Goal: Task Accomplishment & Management: Complete application form

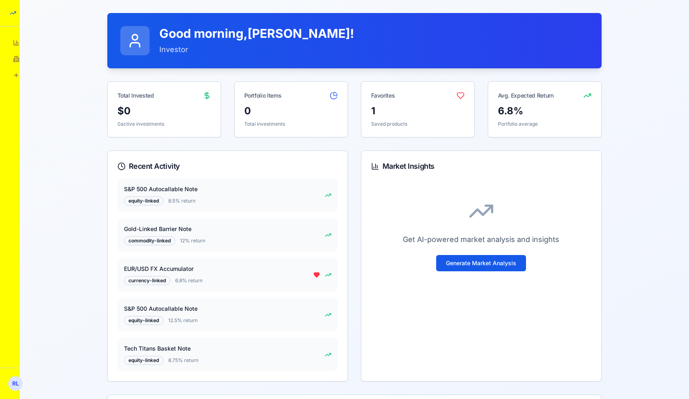
click at [15, 76] on icon at bounding box center [16, 75] width 7 height 7
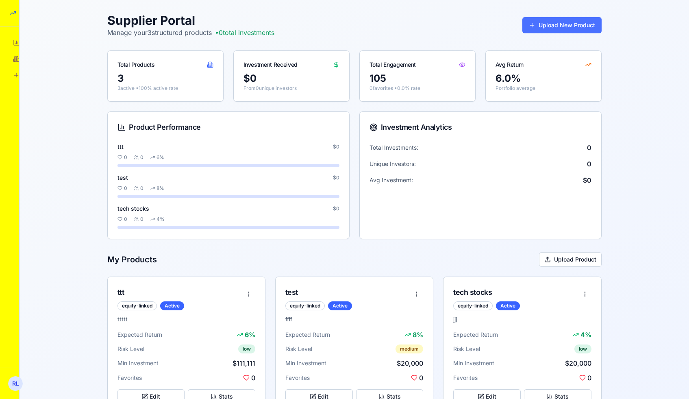
click at [565, 30] on button "Upload New Product" at bounding box center [562, 25] width 79 height 16
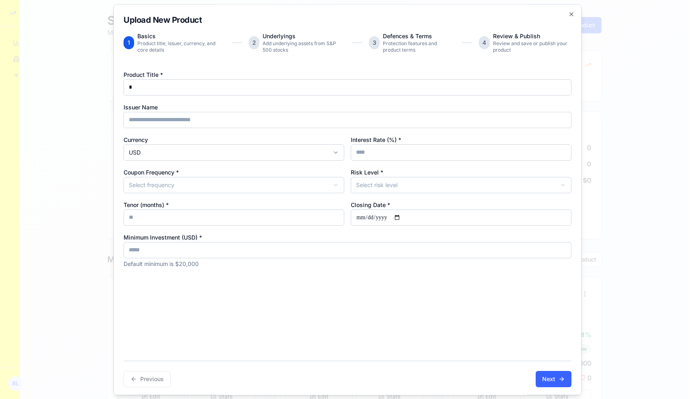
type input "*"
click at [355, 145] on input "Interest Rate (%) *" at bounding box center [461, 152] width 221 height 16
type input "*"
click at [323, 181] on body "StructureMarket Pro Dashboard Overview and insights Products Browse marketplace…" at bounding box center [344, 213] width 689 height 427
click at [387, 183] on body "StructureMarket Pro Dashboard Overview and insights Products Browse marketplace…" at bounding box center [344, 213] width 689 height 427
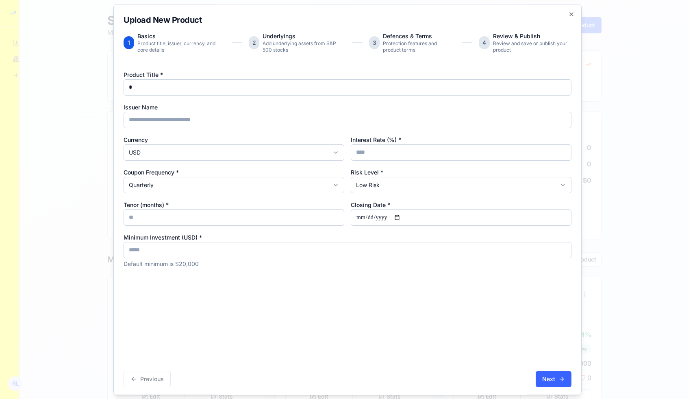
click at [383, 201] on div "Closing Date *" at bounding box center [461, 213] width 221 height 26
click at [403, 218] on input "Closing Date *" at bounding box center [461, 217] width 221 height 16
click at [401, 216] on input "Closing Date *" at bounding box center [461, 217] width 221 height 16
type input "**********"
click at [271, 213] on input "Tenor (months) *" at bounding box center [234, 217] width 221 height 16
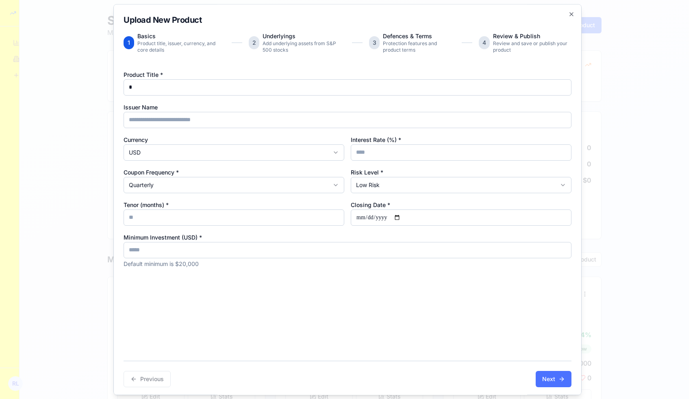
type input "*"
click at [549, 382] on button "Next" at bounding box center [554, 379] width 36 height 16
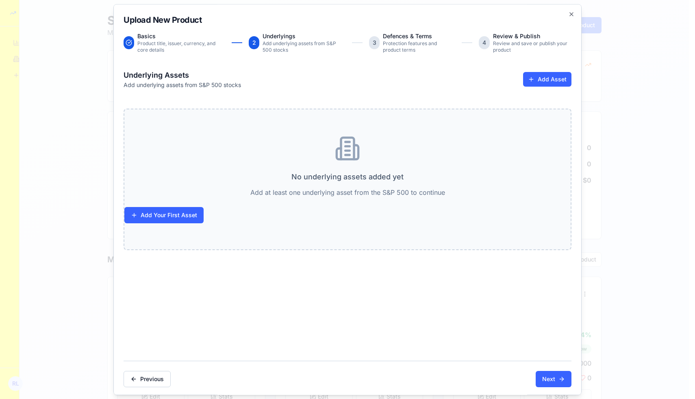
click at [196, 226] on div "No underlying assets added yet Add at least one underlying asset from the S&P 5…" at bounding box center [348, 180] width 448 height 142
click at [196, 214] on button "Add Your First Asset" at bounding box center [163, 215] width 79 height 16
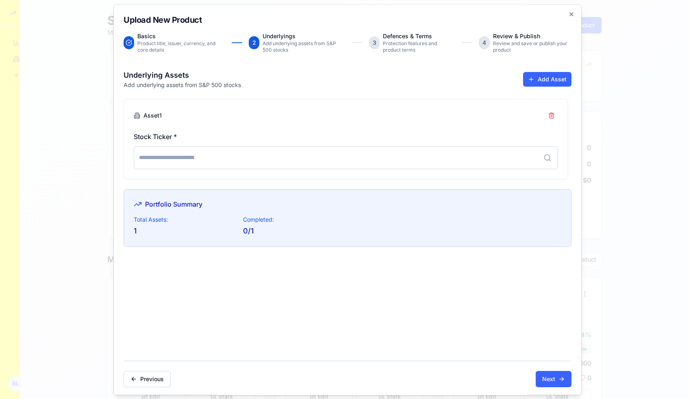
click at [221, 153] on input at bounding box center [346, 157] width 425 height 23
type input "*"
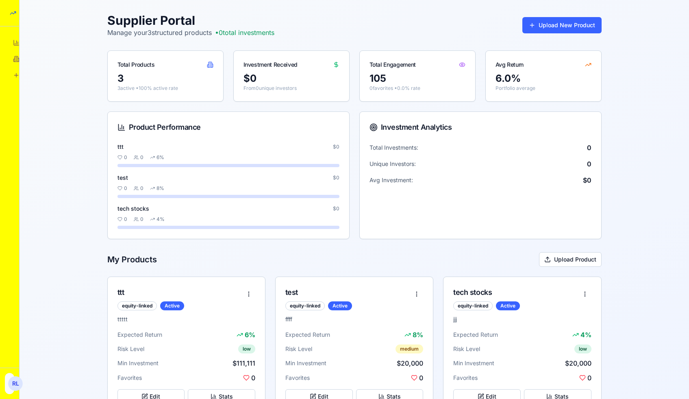
click at [15, 379] on html "StructureMarket Pro Dashboard Overview and insights Products Browse marketplace…" at bounding box center [344, 213] width 689 height 427
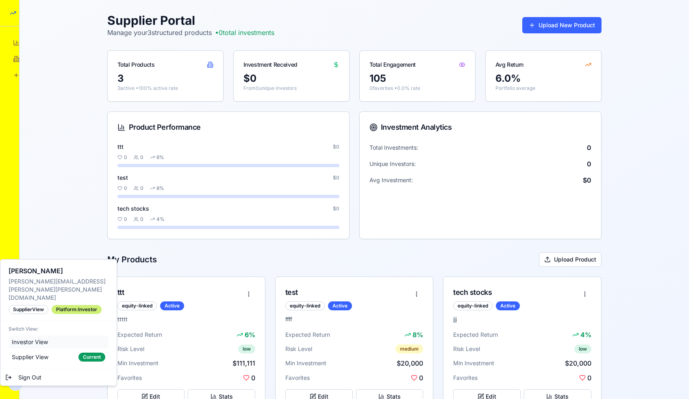
click at [42, 338] on span "Investor View" at bounding box center [30, 342] width 36 height 8
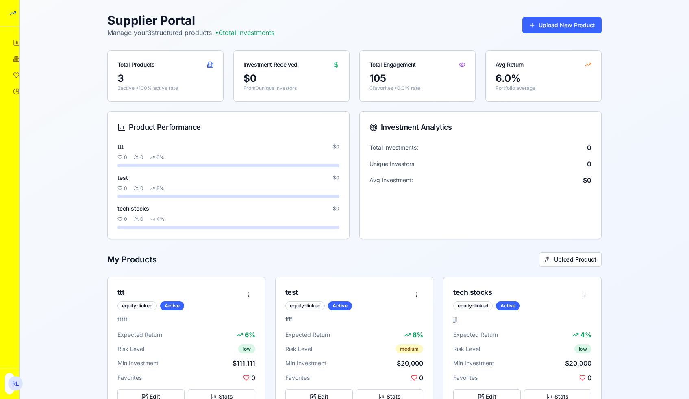
click at [15, 382] on html "StructureMarket Pro Dashboard Overview and insights Products Browse marketplace…" at bounding box center [344, 213] width 689 height 427
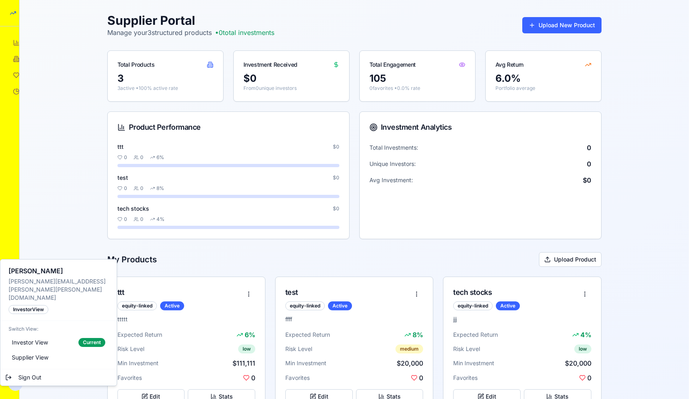
click at [28, 305] on div "investor View" at bounding box center [29, 309] width 40 height 9
click at [35, 225] on html "StructureMarket Pro Dashboard Overview and insights Products Browse marketplace…" at bounding box center [347, 213] width 695 height 427
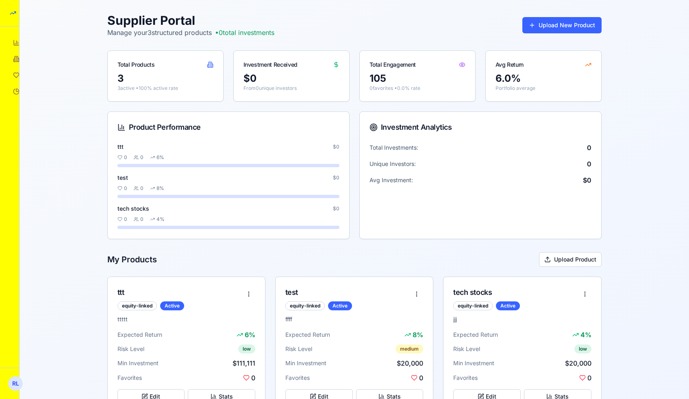
click at [18, 75] on icon at bounding box center [16, 75] width 7 height 7
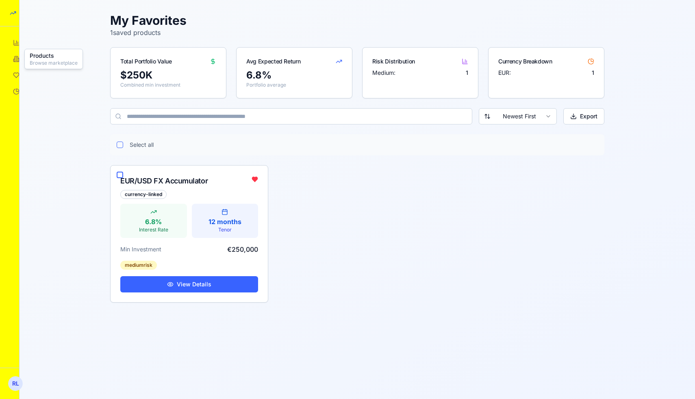
click at [16, 58] on icon at bounding box center [16, 59] width 7 height 7
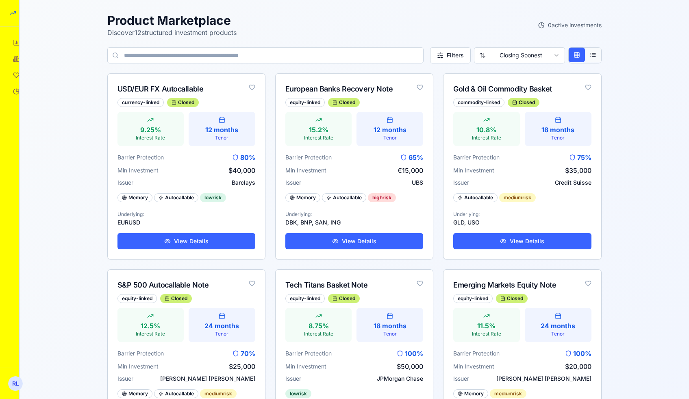
click at [590, 51] on button at bounding box center [593, 55] width 16 height 15
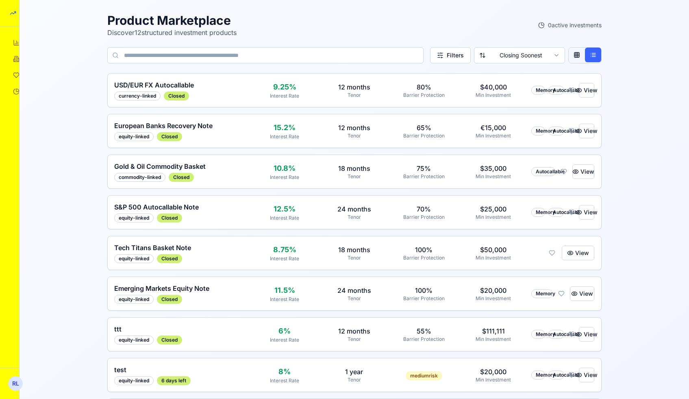
click at [13, 95] on link "Investments Track portfolio" at bounding box center [16, 91] width 13 height 13
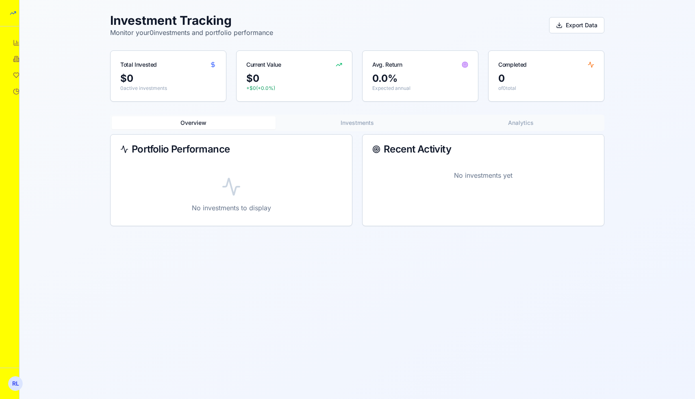
click at [12, 43] on link "Dashboard Overview and insights" at bounding box center [16, 42] width 13 height 13
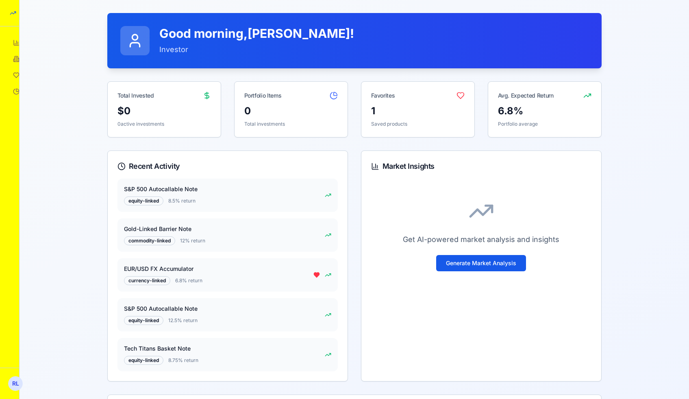
click at [13, 58] on icon at bounding box center [16, 59] width 7 height 7
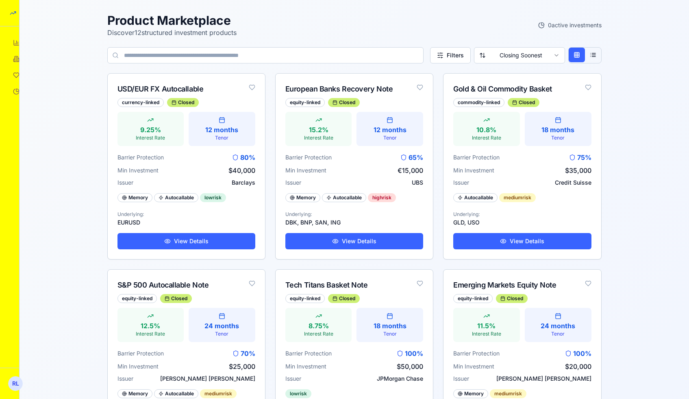
click at [24, 381] on div "Product Marketplace Discover 12 structured investment products 0 active investm…" at bounding box center [355, 400] width 670 height 800
click at [20, 381] on html "StructureMarket Pro Dashboard Overview and insights Products Browse marketplace…" at bounding box center [344, 400] width 689 height 800
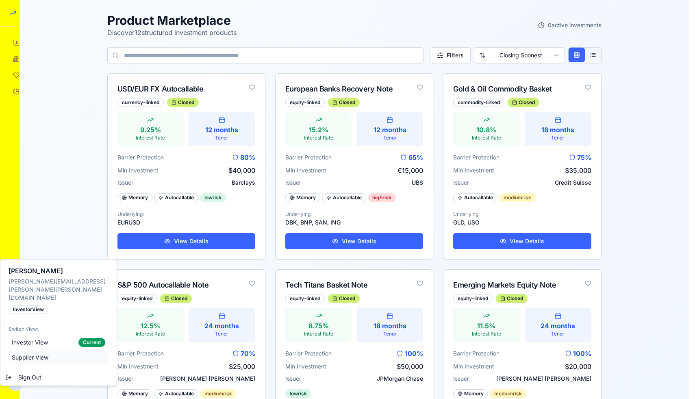
click at [46, 353] on span "Supplier View" at bounding box center [30, 357] width 37 height 8
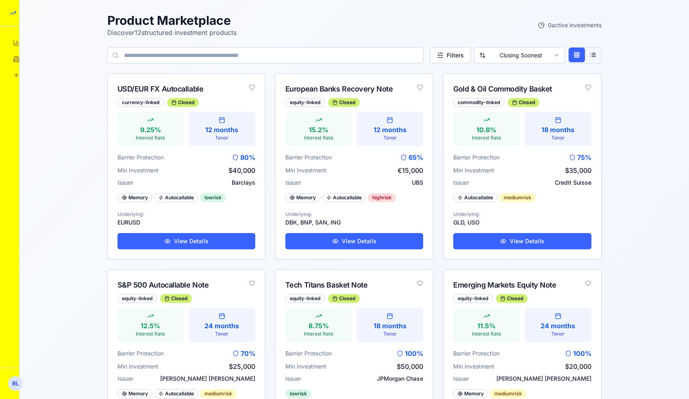
click at [14, 73] on icon at bounding box center [16, 75] width 7 height 7
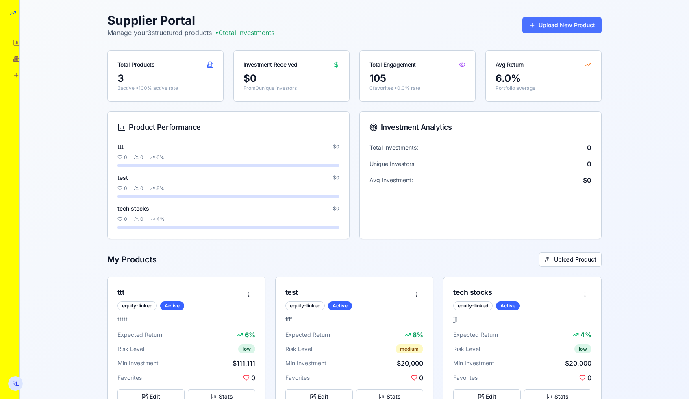
click at [563, 29] on button "Upload New Product" at bounding box center [562, 25] width 79 height 16
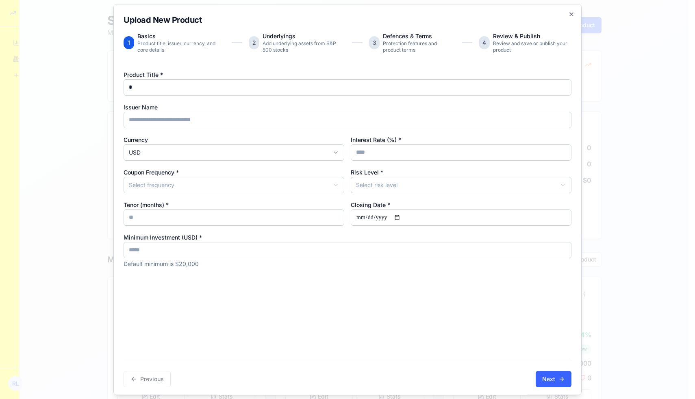
type input "*"
click at [365, 149] on input "Interest Rate (%) *" at bounding box center [461, 152] width 221 height 16
type input "*"
click at [384, 181] on body "StructureMarket Pro Dashboard Overview and insights Products Browse marketplace…" at bounding box center [344, 213] width 689 height 427
click at [341, 186] on body "StructureMarket Pro Dashboard Overview and insights Products Browse marketplace…" at bounding box center [344, 213] width 689 height 427
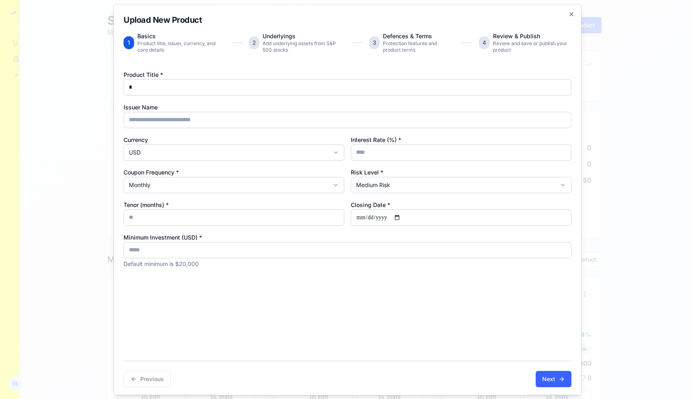
click at [397, 220] on input "Closing Date *" at bounding box center [461, 217] width 221 height 16
type input "**********"
click at [316, 221] on input "Tenor (months) *" at bounding box center [234, 217] width 221 height 16
type input "*"
click at [536, 375] on button "Next" at bounding box center [554, 379] width 36 height 16
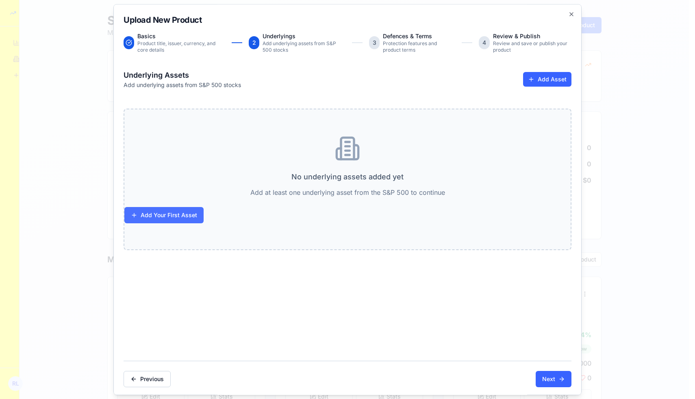
click at [190, 216] on button "Add Your First Asset" at bounding box center [163, 215] width 79 height 16
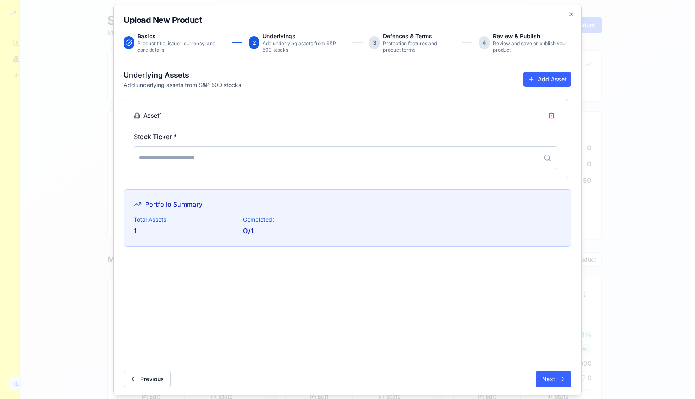
click at [198, 161] on input at bounding box center [346, 157] width 425 height 23
type input "*"
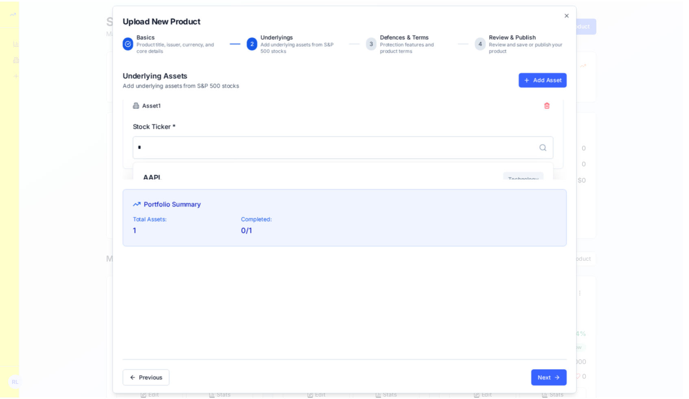
scroll to position [0, 0]
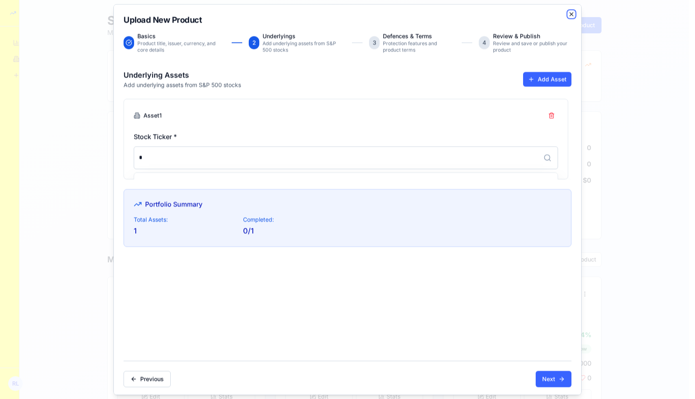
click at [569, 15] on icon "button" at bounding box center [572, 14] width 7 height 7
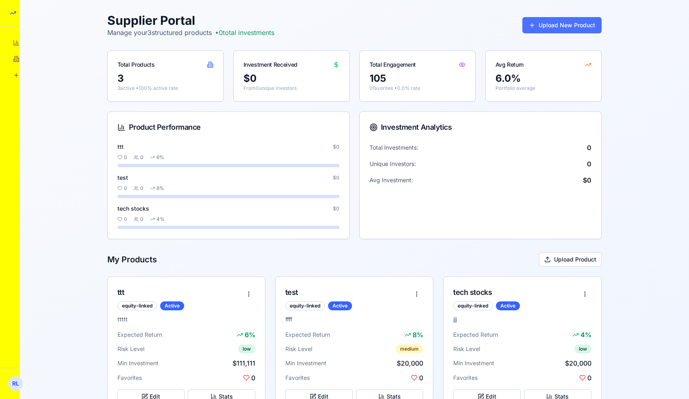
click at [531, 25] on button "Upload New Product" at bounding box center [562, 25] width 79 height 16
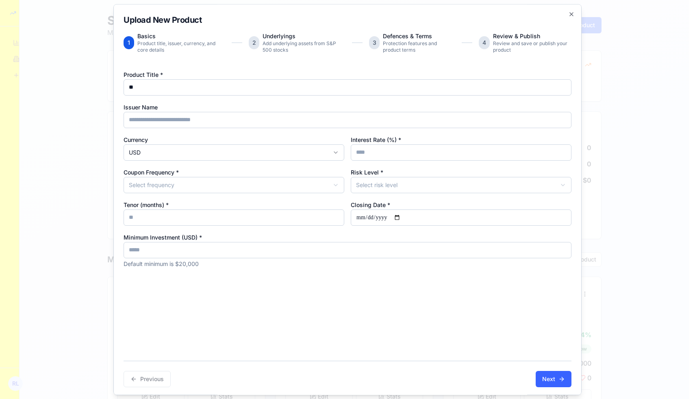
type input "**"
click at [392, 148] on input "Interest Rate (%) *" at bounding box center [461, 152] width 221 height 16
type input "*"
click at [375, 183] on body "StructureMarket Pro Dashboard Overview and insights Products Browse marketplace…" at bounding box center [344, 213] width 689 height 427
click at [318, 192] on body "StructureMarket Pro Dashboard Overview and insights Products Browse marketplace…" at bounding box center [344, 213] width 689 height 427
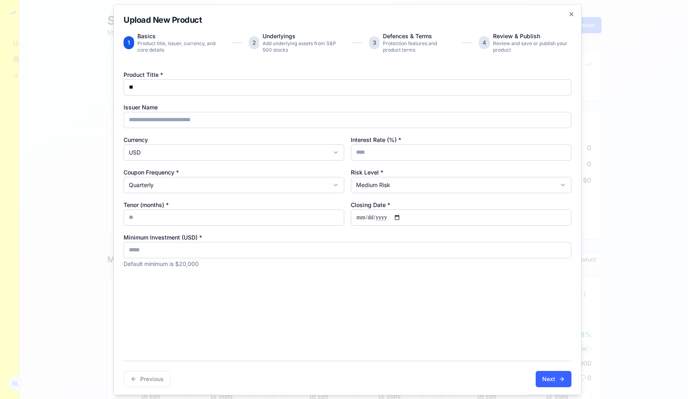
click at [360, 218] on input "Closing Date *" at bounding box center [461, 217] width 221 height 16
click at [399, 219] on input "Closing Date *" at bounding box center [461, 217] width 221 height 16
type input "**********"
click at [309, 237] on div "Minimum Investment ( USD ) * ***** Default minimum is $20,000" at bounding box center [348, 250] width 448 height 36
click at [310, 229] on div "**********" at bounding box center [348, 169] width 448 height 198
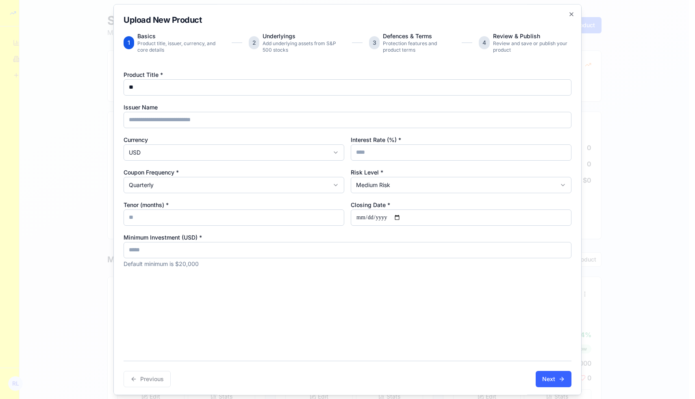
click at [312, 223] on input "Tenor (months) *" at bounding box center [234, 217] width 221 height 16
type input "*"
click at [547, 376] on button "Next" at bounding box center [554, 379] width 36 height 16
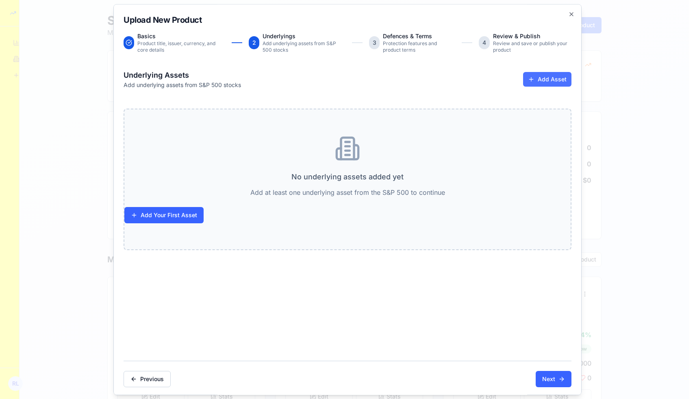
click at [543, 76] on button "Add Asset" at bounding box center [547, 79] width 48 height 15
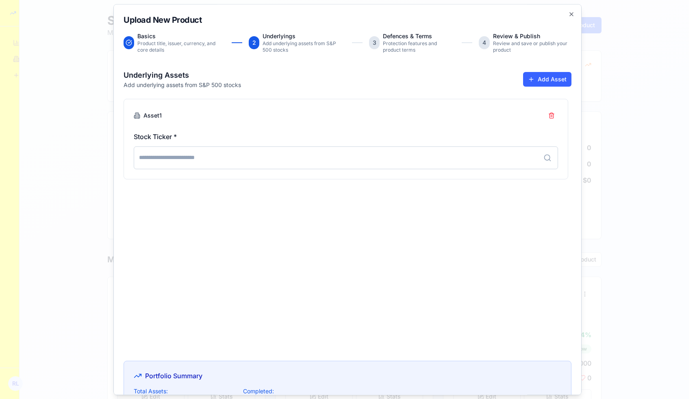
click at [447, 155] on input at bounding box center [346, 157] width 425 height 23
type input "**"
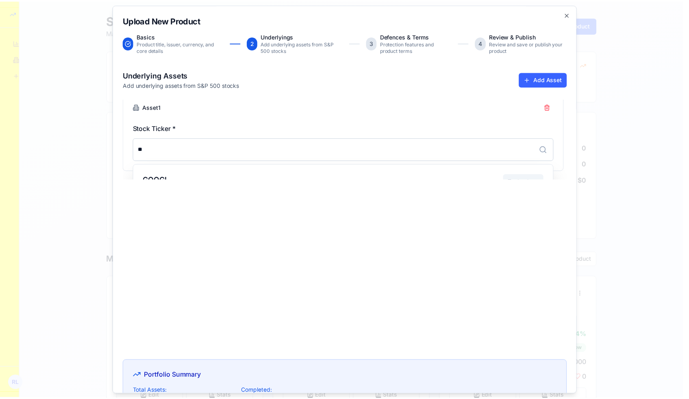
scroll to position [0, 0]
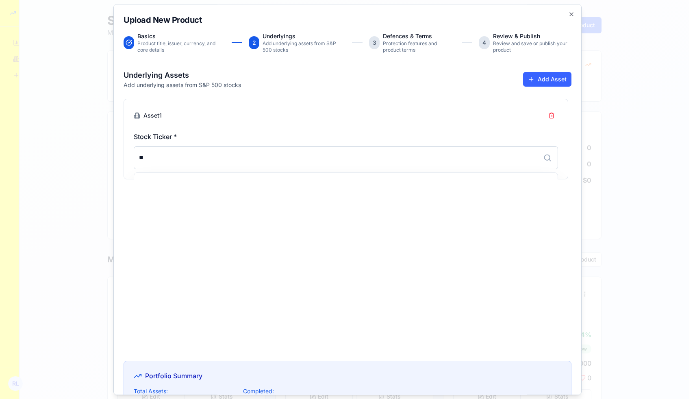
click at [565, 7] on div "Upload New Product Basics Product title, issuer, currency, and core details 2 U…" at bounding box center [347, 199] width 469 height 391
click at [569, 13] on icon "button" at bounding box center [572, 14] width 7 height 7
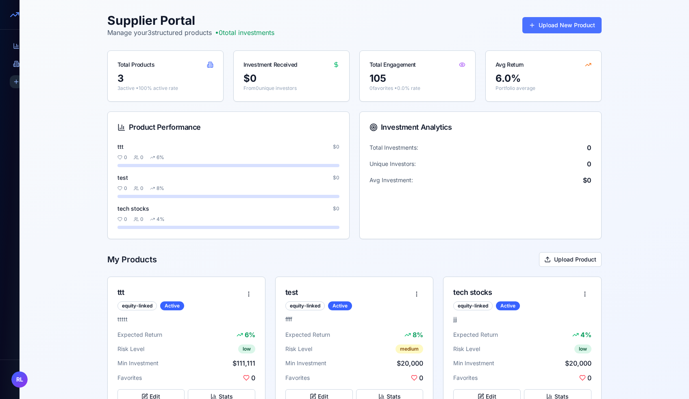
click at [560, 27] on button "Upload New Product" at bounding box center [562, 25] width 79 height 16
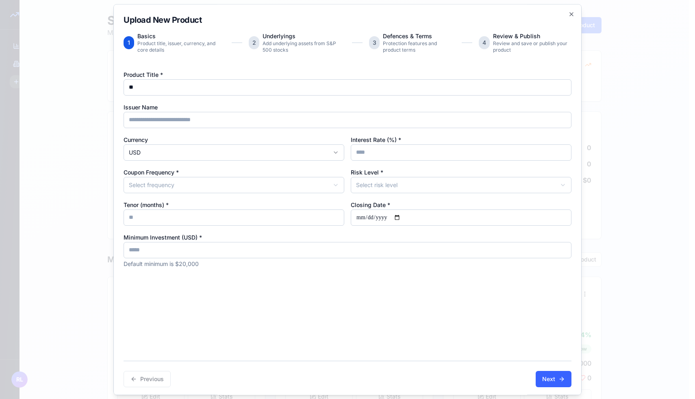
type input "**"
click at [359, 150] on input "Interest Rate (%) *" at bounding box center [461, 152] width 221 height 16
type input "*"
click at [300, 186] on body "StructureMarket Pro Dashboard Overview and insights Products Browse marketplace…" at bounding box center [344, 213] width 689 height 427
click at [365, 195] on div "Product Title * ** Issuer Name Currency USD Interest Rate (%) * * Coupon Freque…" at bounding box center [348, 169] width 448 height 198
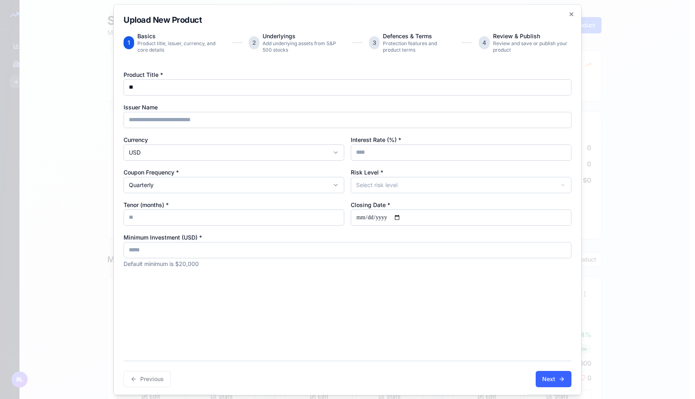
click at [366, 194] on div "Product Title * ** Issuer Name Currency USD Interest Rate (%) * * Coupon Freque…" at bounding box center [348, 169] width 448 height 198
click at [368, 193] on body "StructureMarket Pro Dashboard Overview and insights Products Browse marketplace…" at bounding box center [344, 213] width 689 height 427
click at [375, 217] on input "Closing Date *" at bounding box center [461, 217] width 221 height 16
click at [408, 216] on input "Closing Date *" at bounding box center [461, 217] width 221 height 16
click at [391, 216] on input "Closing Date *" at bounding box center [461, 217] width 221 height 16
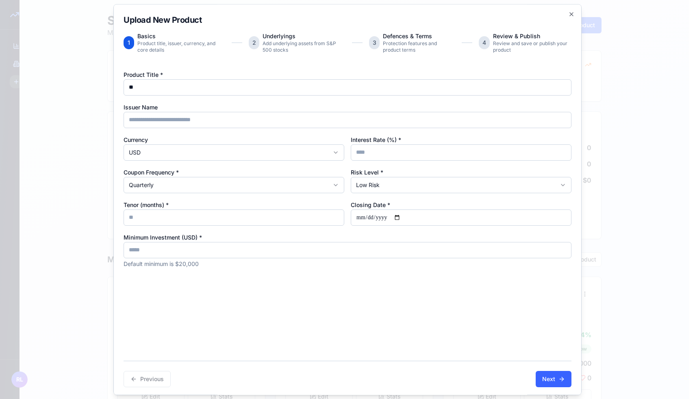
click at [396, 216] on input "Closing Date *" at bounding box center [461, 217] width 221 height 16
type input "**********"
click at [278, 195] on div "**********" at bounding box center [348, 169] width 448 height 198
click at [278, 216] on input "Tenor (months) *" at bounding box center [234, 217] width 221 height 16
type input "*"
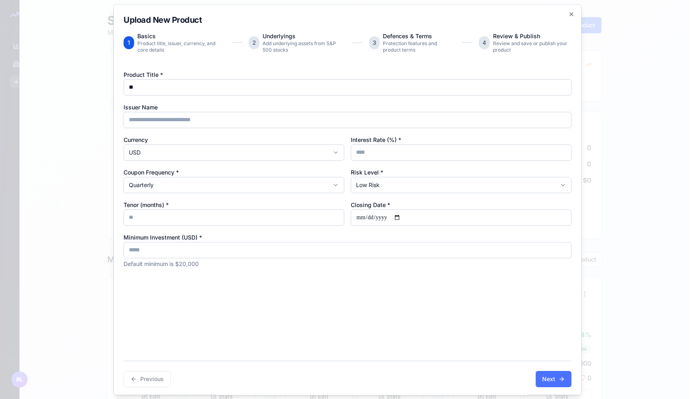
click at [538, 373] on button "Next" at bounding box center [554, 379] width 36 height 16
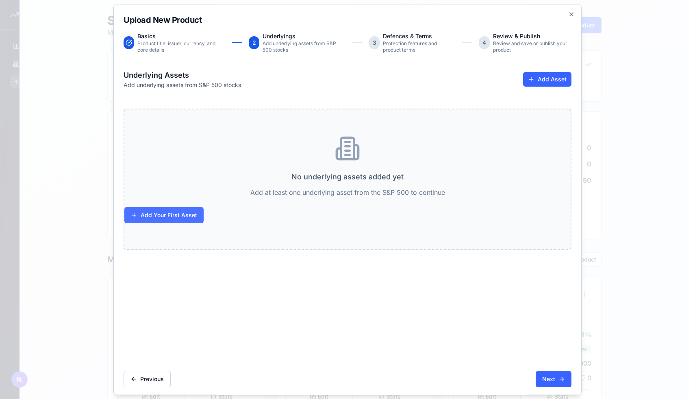
click at [181, 216] on button "Add Your First Asset" at bounding box center [163, 215] width 79 height 16
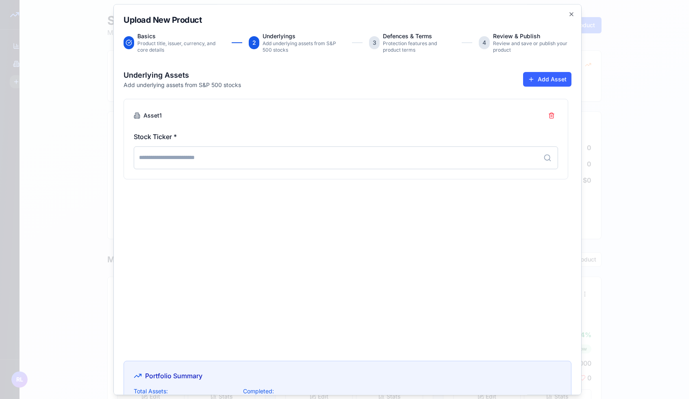
click at [241, 155] on input at bounding box center [346, 157] width 425 height 23
type input "*"
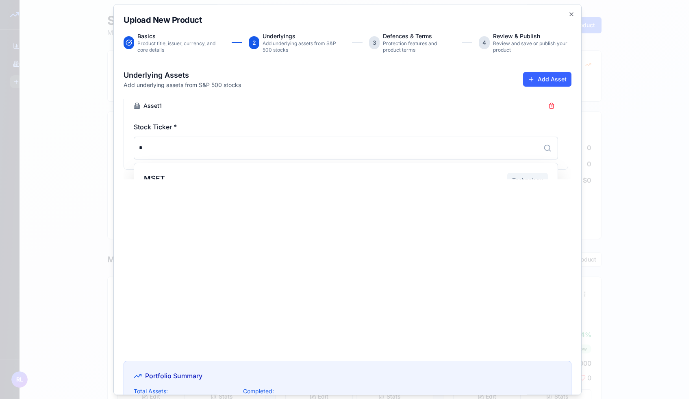
scroll to position [0, 0]
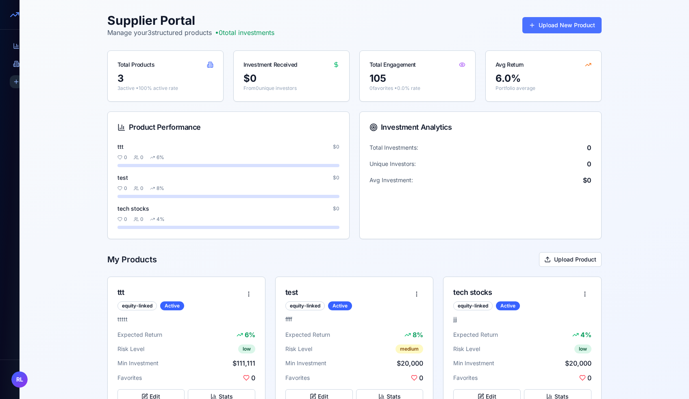
click at [586, 23] on button "Upload New Product" at bounding box center [562, 25] width 79 height 16
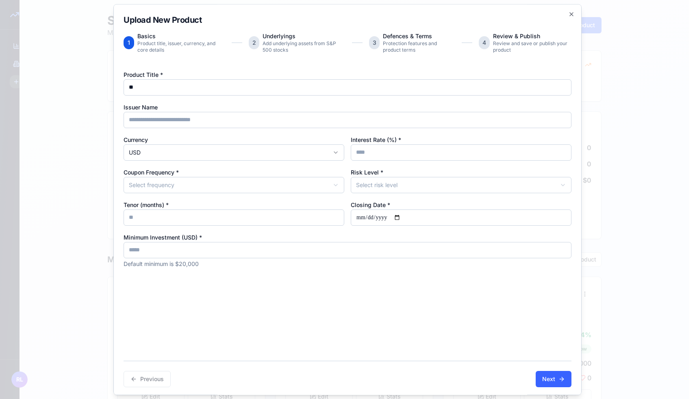
type input "**"
click at [368, 152] on input "Interest Rate (%) *" at bounding box center [461, 152] width 221 height 16
type input "*"
click at [366, 179] on body "StructureMarket Pro Dashboard Overview and insights Products Browse marketplace…" at bounding box center [344, 213] width 689 height 427
click at [326, 199] on div "Product Title * ** Issuer Name Currency USD Interest Rate (%) * * Coupon Freque…" at bounding box center [348, 169] width 448 height 198
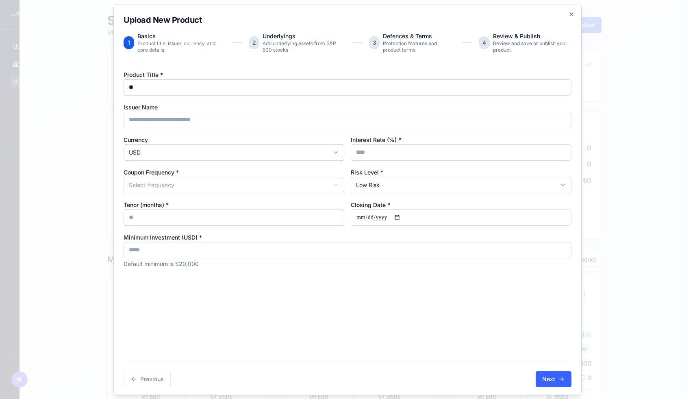
click at [330, 187] on body "StructureMarket Pro Dashboard Overview and insights Products Browse marketplace…" at bounding box center [344, 213] width 689 height 427
drag, startPoint x: 360, startPoint y: 222, endPoint x: 400, endPoint y: 218, distance: 40.4
click at [400, 218] on input "Closing Date *" at bounding box center [461, 217] width 221 height 16
type input "**********"
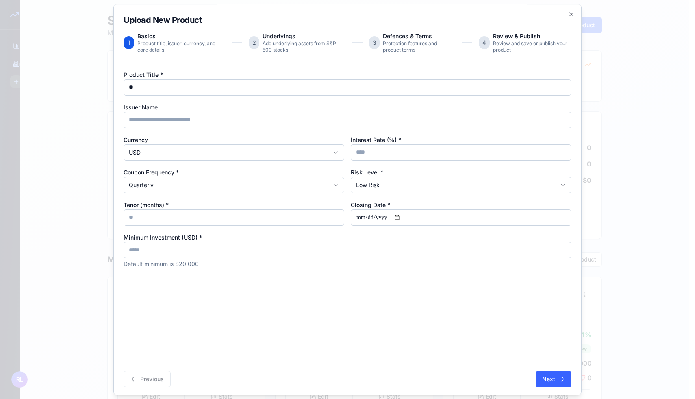
click at [325, 222] on input "Tenor (months) *" at bounding box center [234, 217] width 221 height 16
type input "*"
click at [536, 375] on button "Next" at bounding box center [554, 379] width 36 height 16
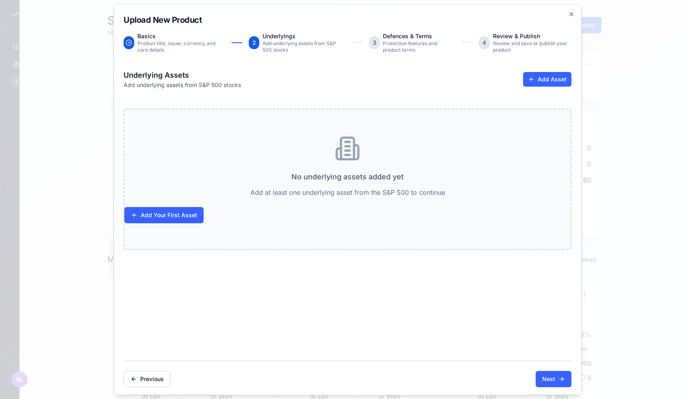
click at [172, 214] on button "Add Your First Asset" at bounding box center [163, 215] width 79 height 16
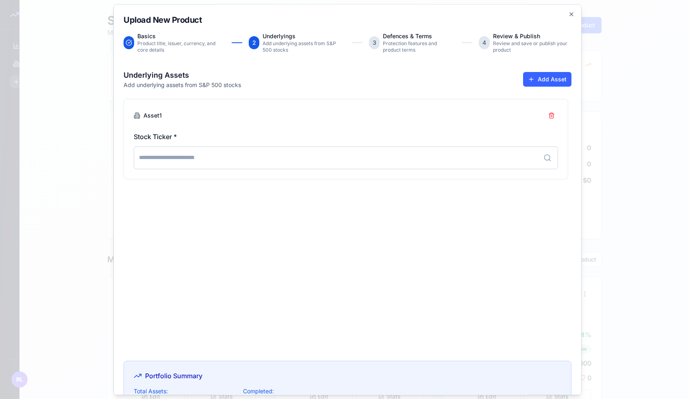
click at [223, 151] on input at bounding box center [346, 157] width 425 height 23
type input "*"
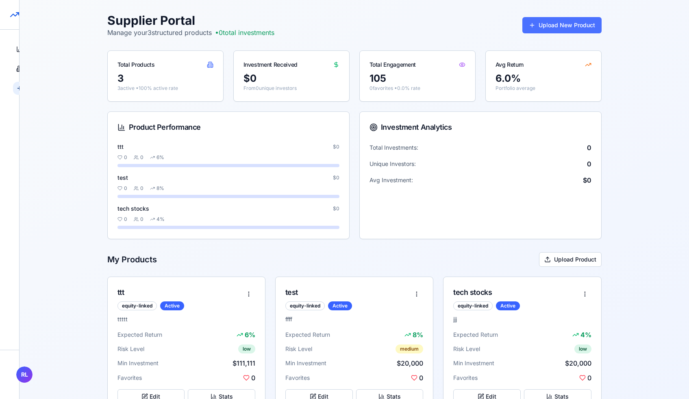
click at [557, 26] on button "Upload New Product" at bounding box center [562, 25] width 79 height 16
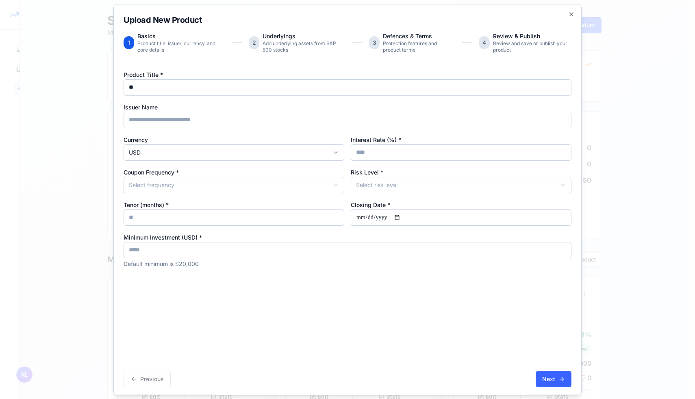
type input "**"
click at [381, 157] on input "Interest Rate (%) *" at bounding box center [461, 152] width 221 height 16
type input "*"
click at [370, 180] on body "StructureMarket Pro Dashboard Overview and insights Products Browse marketplace…" at bounding box center [344, 213] width 689 height 427
click at [312, 181] on body "StructureMarket Pro Dashboard Overview and insights Products Browse marketplace…" at bounding box center [344, 213] width 689 height 427
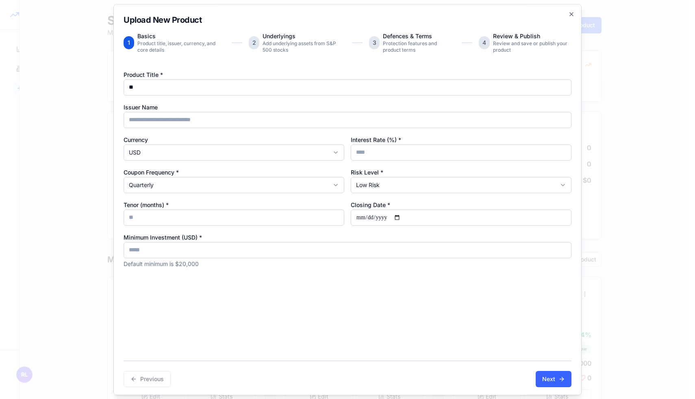
click at [400, 216] on input "Closing Date *" at bounding box center [461, 217] width 221 height 16
type input "**********"
click at [339, 225] on input "Tenor (months) *" at bounding box center [234, 217] width 221 height 16
type input "*"
click at [538, 370] on div "Previous Next" at bounding box center [348, 374] width 448 height 26
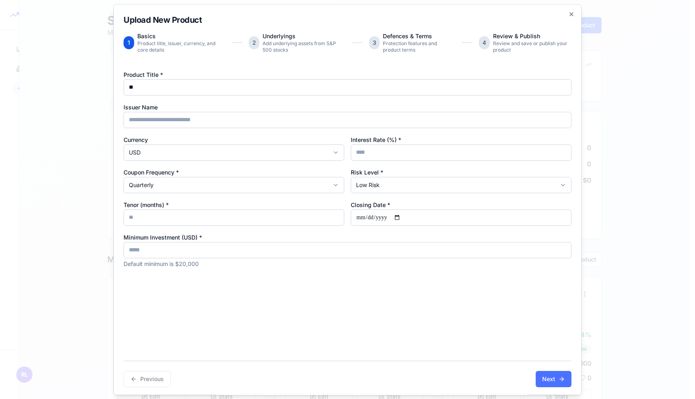
click at [538, 375] on button "Next" at bounding box center [554, 379] width 36 height 16
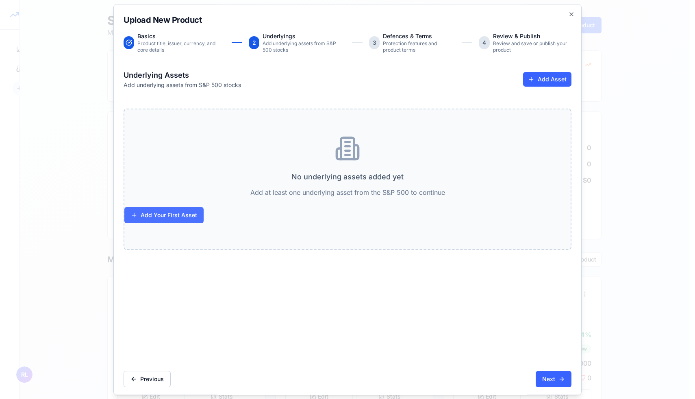
click at [192, 220] on button "Add Your First Asset" at bounding box center [163, 215] width 79 height 16
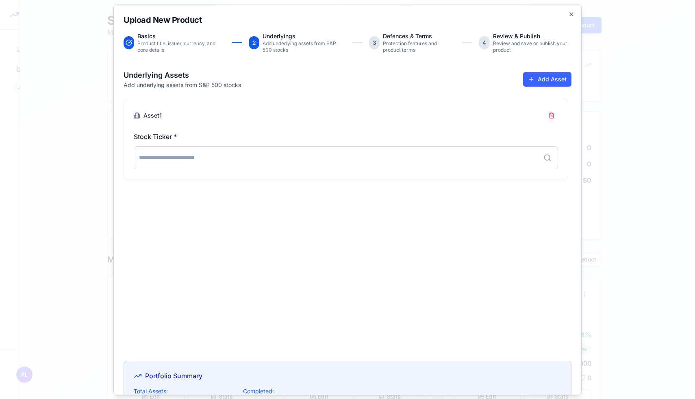
click at [300, 156] on input at bounding box center [346, 157] width 425 height 23
type input "*"
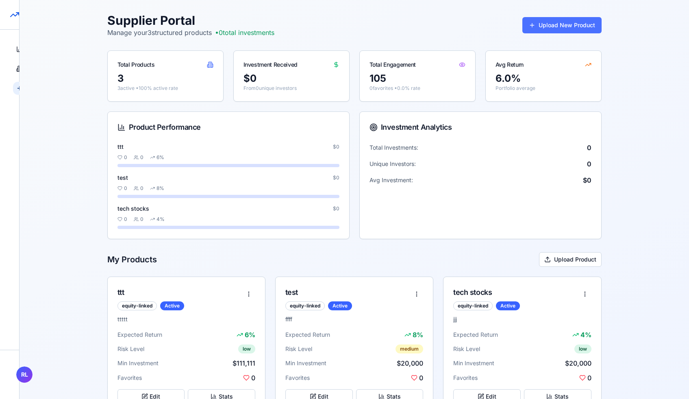
click at [536, 28] on button "Upload New Product" at bounding box center [562, 25] width 79 height 16
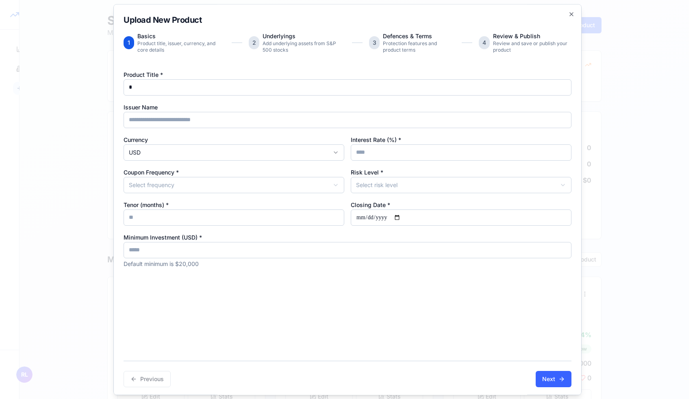
type input "*"
click at [384, 153] on input "Interest Rate (%) *" at bounding box center [461, 152] width 221 height 16
type input "*"
click at [378, 185] on body "StructureMarket Pro Dashboard Overview and insights Products Browse marketplace…" at bounding box center [344, 213] width 689 height 427
click at [333, 185] on body "StructureMarket Pro Dashboard Overview and insights Products Browse marketplace…" at bounding box center [344, 213] width 689 height 427
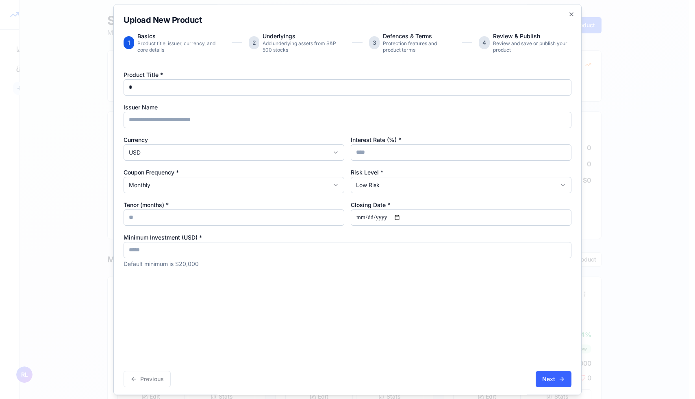
click at [361, 219] on input "Closing Date *" at bounding box center [461, 217] width 221 height 16
click at [394, 216] on input "Closing Date *" at bounding box center [461, 217] width 221 height 16
click at [397, 216] on input "Closing Date *" at bounding box center [461, 217] width 221 height 16
type input "**********"
click at [307, 229] on div "**********" at bounding box center [348, 169] width 448 height 198
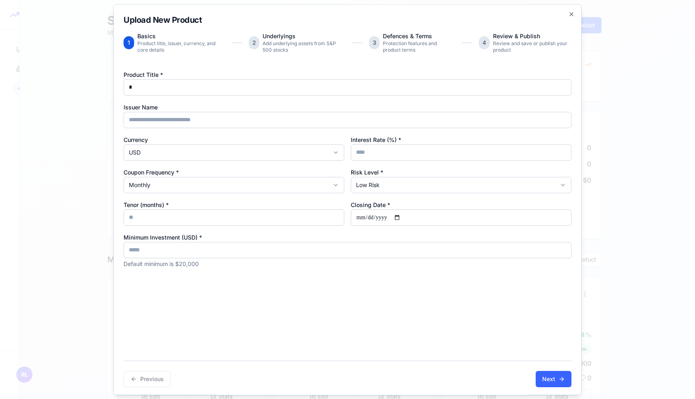
click at [310, 225] on input "Tenor (months) *" at bounding box center [234, 217] width 221 height 16
type input "*"
click at [536, 375] on button "Next" at bounding box center [554, 379] width 36 height 16
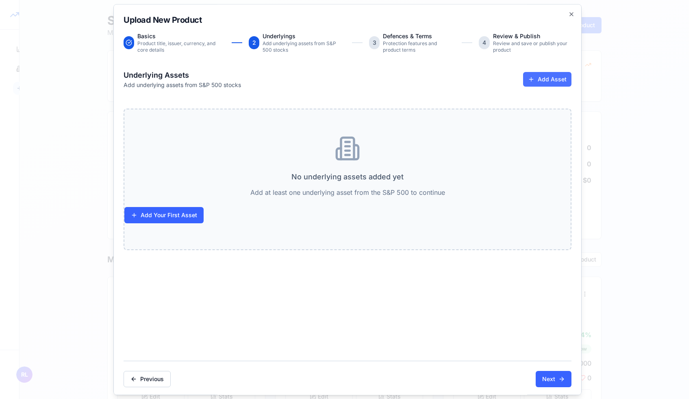
click at [542, 76] on button "Add Asset" at bounding box center [547, 79] width 48 height 15
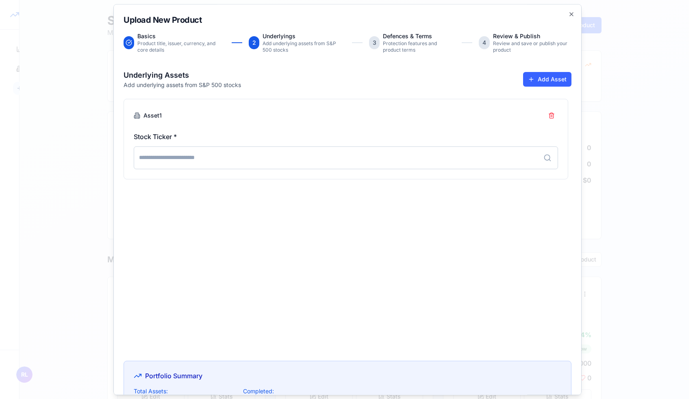
click at [430, 163] on input at bounding box center [346, 157] width 425 height 23
type input "*"
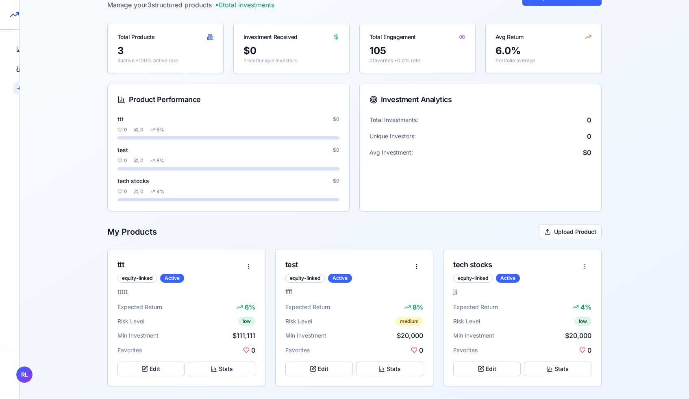
scroll to position [28, 0]
click at [359, 302] on div "Expected Return 8 %" at bounding box center [355, 307] width 138 height 10
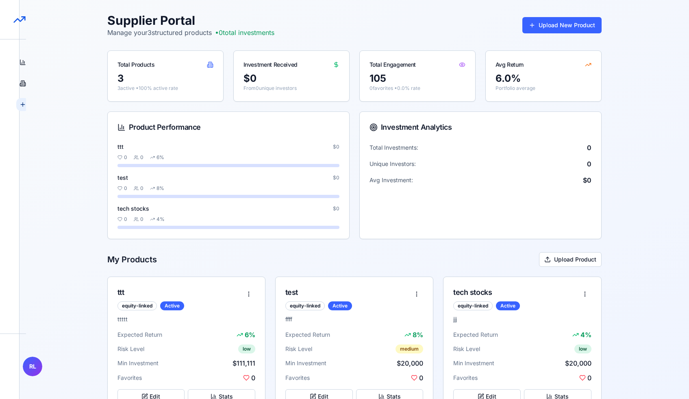
click at [554, 29] on button "Upload New Product" at bounding box center [562, 25] width 79 height 16
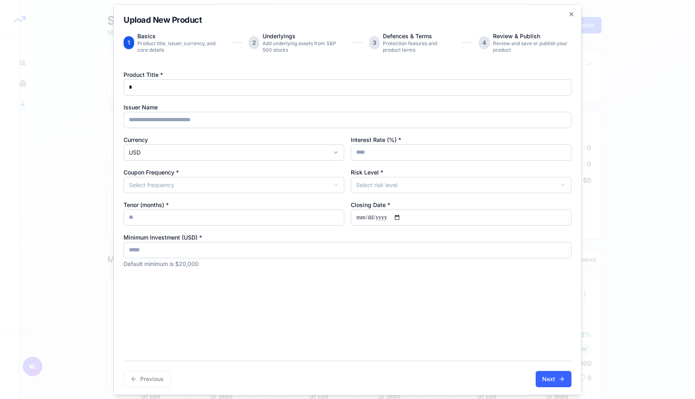
type input "*"
click at [371, 149] on input "Interest Rate (%) *" at bounding box center [461, 152] width 221 height 16
type input "*"
click at [356, 185] on body "StructureMarket Pro Dashboard Overview and insights Products Browse marketplace…" at bounding box center [344, 213] width 689 height 427
click at [323, 185] on body "StructureMarket Pro Dashboard Overview and insights Products Browse marketplace…" at bounding box center [344, 213] width 689 height 427
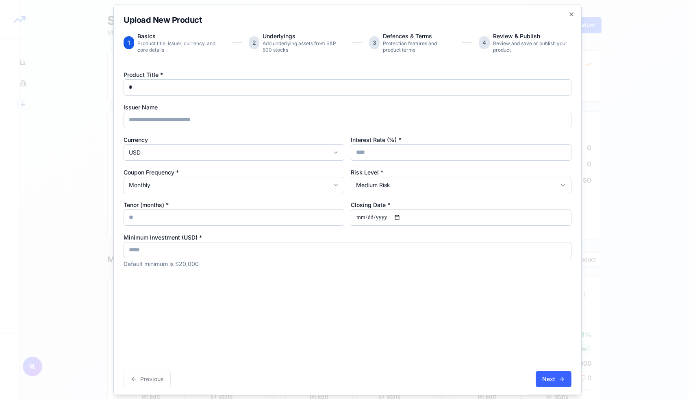
click at [402, 216] on input "Closing Date *" at bounding box center [461, 217] width 221 height 16
type input "**********"
click at [333, 215] on input "*" at bounding box center [234, 217] width 221 height 16
type input "**"
click at [542, 387] on button "Next" at bounding box center [554, 379] width 36 height 16
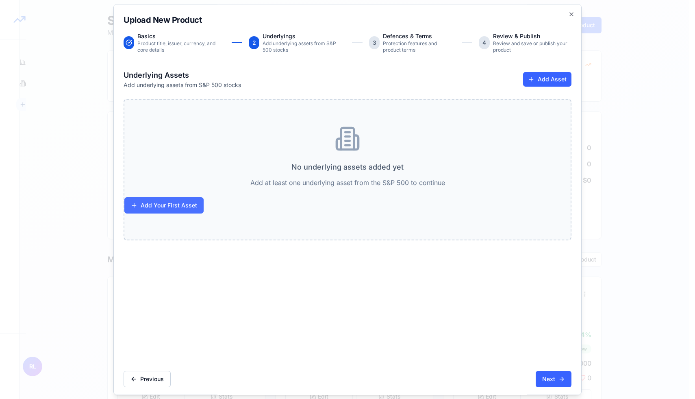
click at [193, 213] on button "Add Your First Asset" at bounding box center [163, 205] width 79 height 16
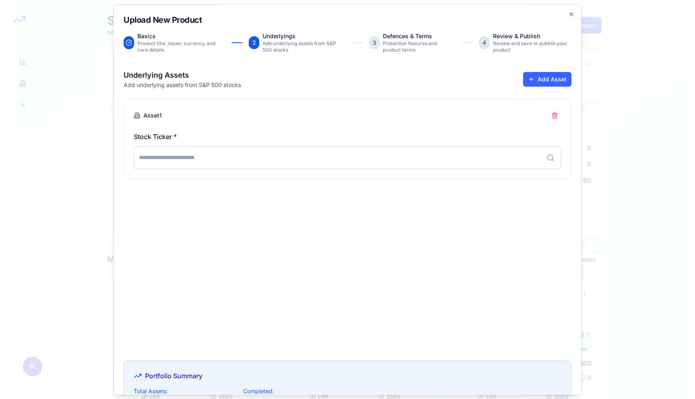
click at [255, 159] on input at bounding box center [348, 157] width 428 height 23
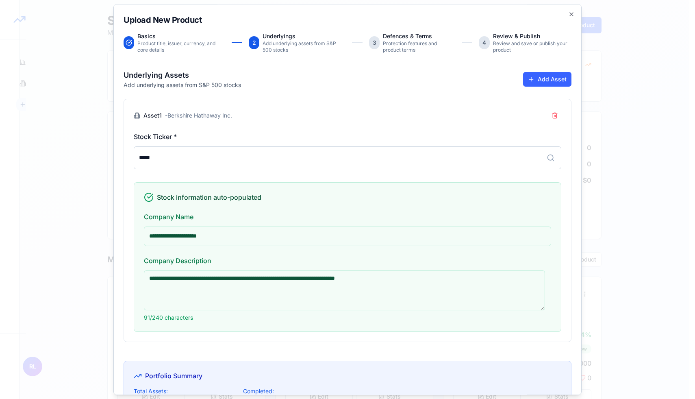
click at [237, 158] on input "*****" at bounding box center [348, 157] width 428 height 23
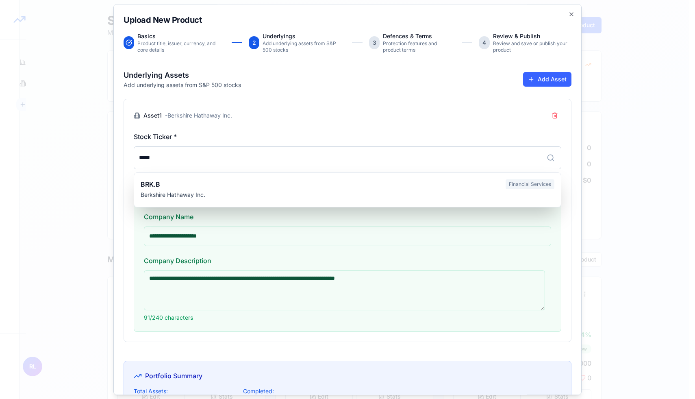
click at [164, 163] on input "*****" at bounding box center [348, 157] width 428 height 23
type input "*****"
type input "**********"
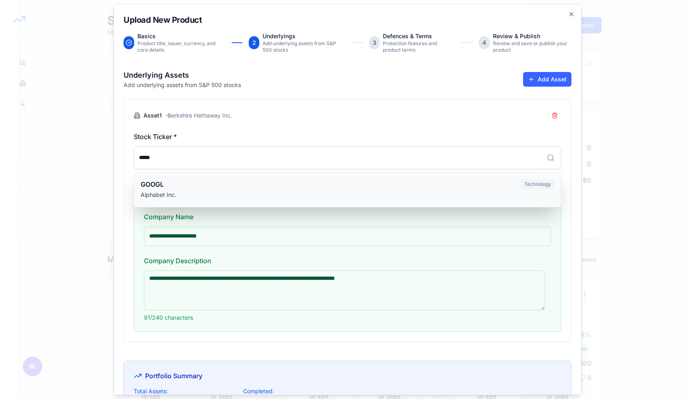
type textarea "**********"
click at [183, 161] on input "*****" at bounding box center [348, 157] width 428 height 23
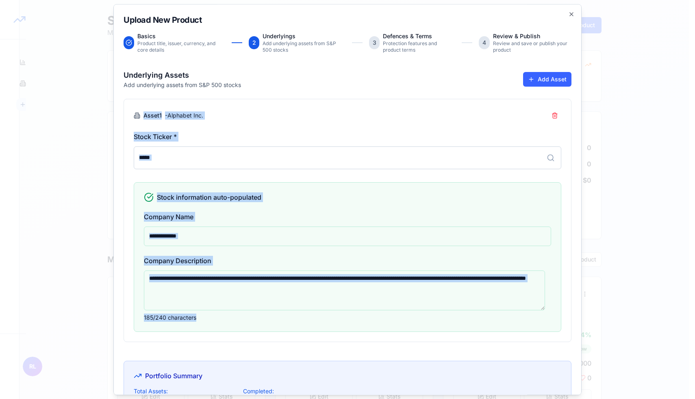
drag, startPoint x: 117, startPoint y: 91, endPoint x: 414, endPoint y: 340, distance: 387.7
click at [414, 340] on div "**********" at bounding box center [347, 199] width 469 height 391
click at [327, 158] on input "*****" at bounding box center [348, 157] width 428 height 23
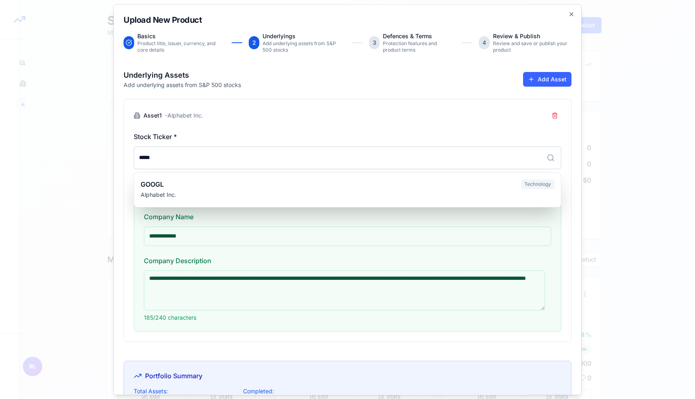
click at [327, 158] on input "*****" at bounding box center [348, 157] width 428 height 23
